Goal: Information Seeking & Learning: Learn about a topic

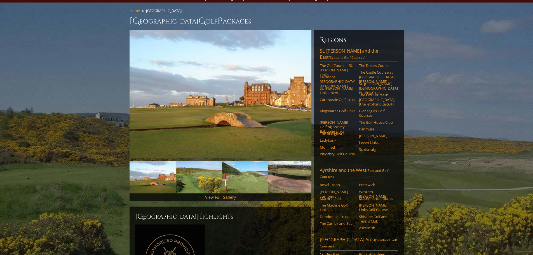
scroll to position [56, 0]
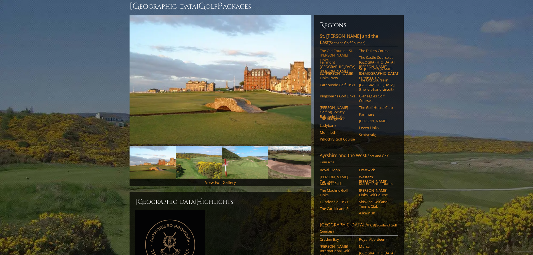
click at [340, 48] on link "The Old Course – St. [PERSON_NAME] Links" at bounding box center [338, 55] width 36 height 14
